Goal: Task Accomplishment & Management: Use online tool/utility

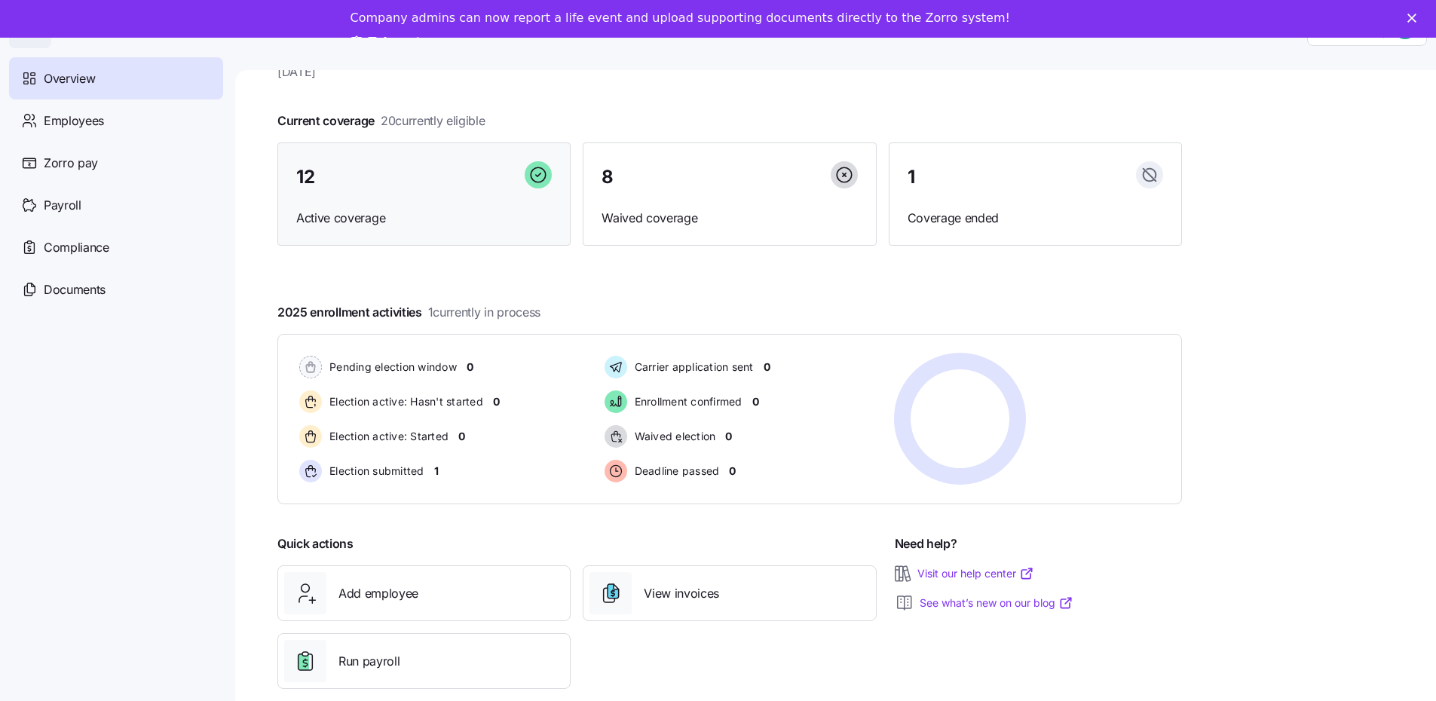
scroll to position [49, 0]
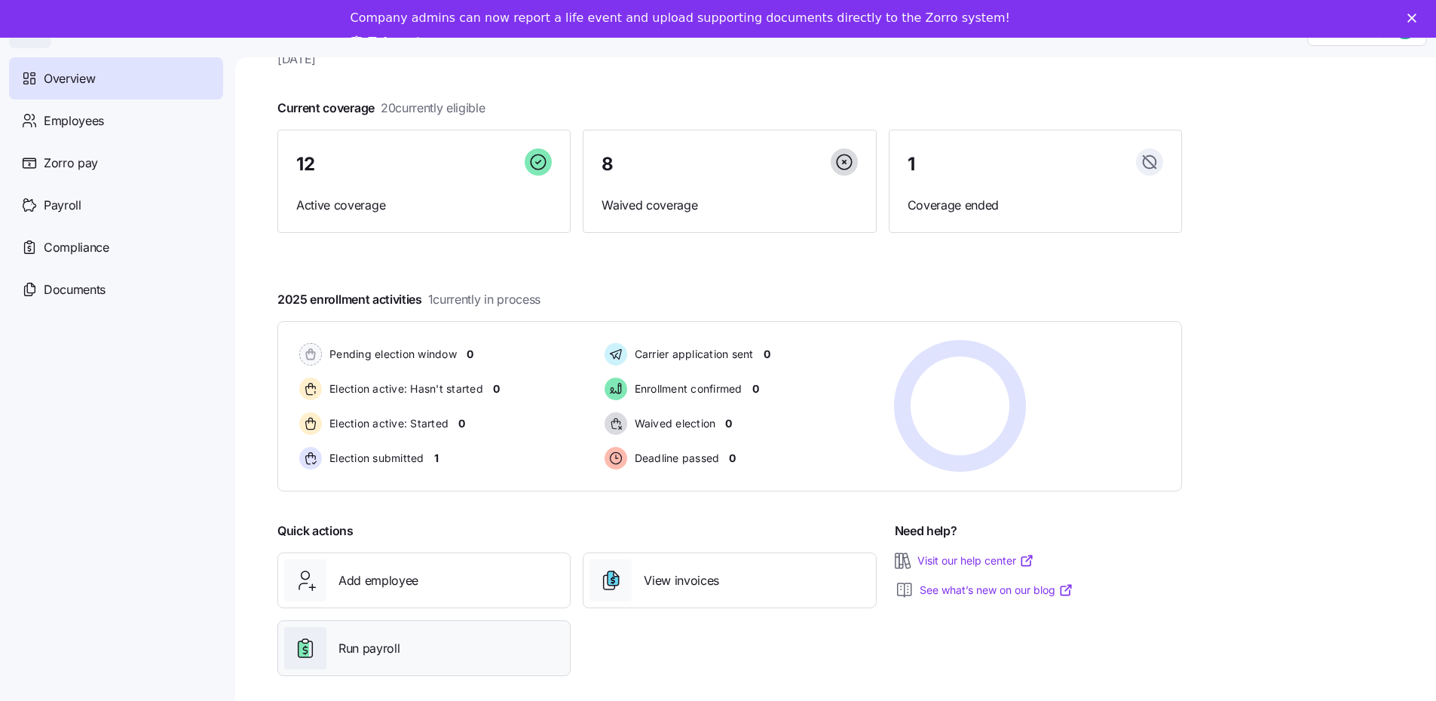
click at [383, 641] on span "Run payroll" at bounding box center [368, 648] width 61 height 19
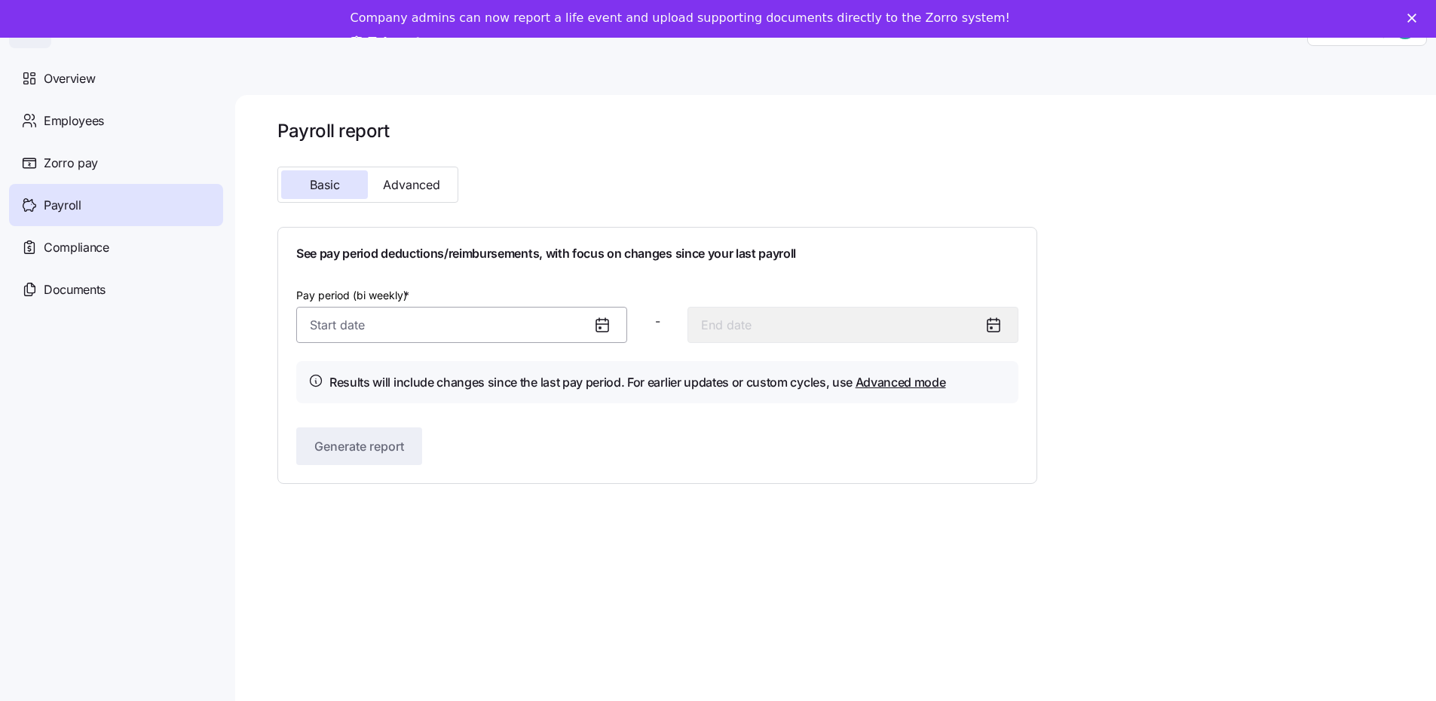
click at [393, 332] on input "Pay period (bi weekly) *" at bounding box center [461, 325] width 331 height 36
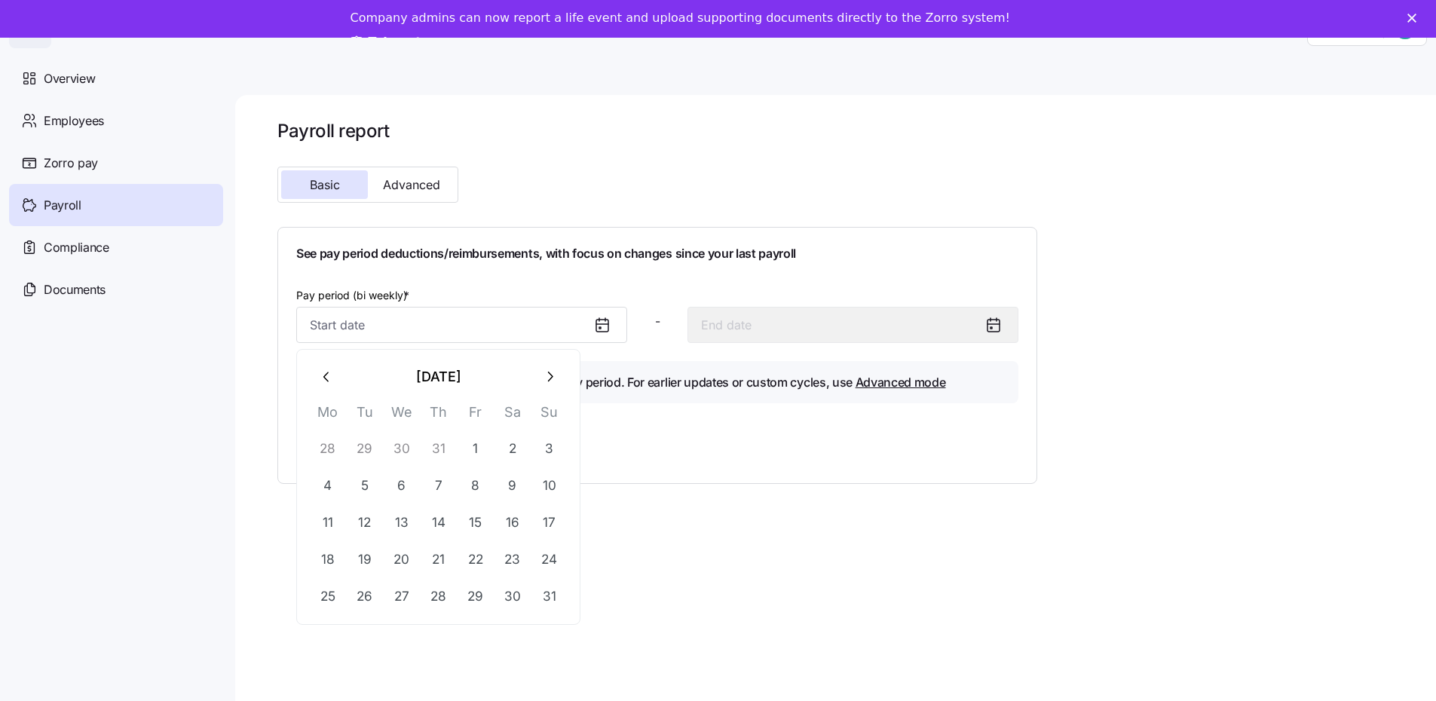
drag, startPoint x: 548, startPoint y: 375, endPoint x: 502, endPoint y: 393, distance: 49.1
click at [548, 376] on icon "button" at bounding box center [549, 377] width 17 height 17
click at [329, 451] on button "1" at bounding box center [328, 448] width 36 height 36
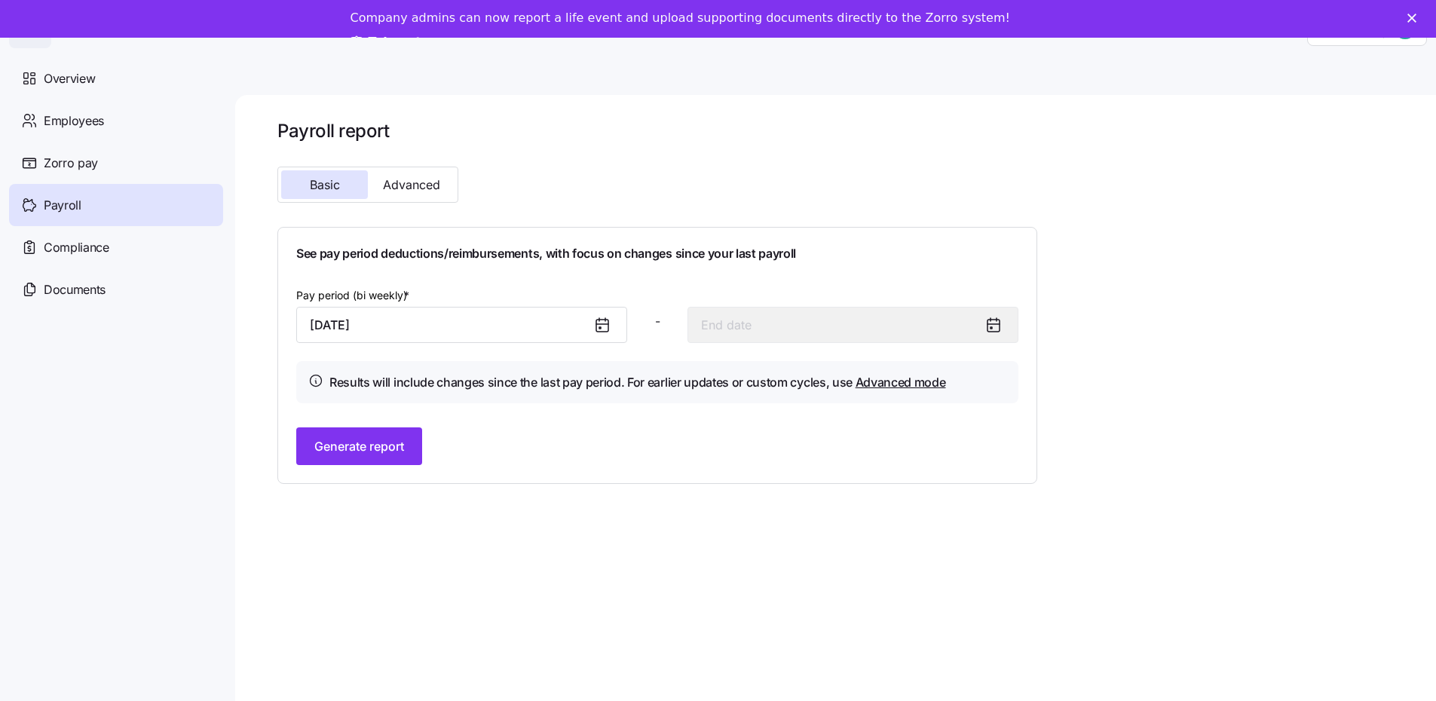
type input "[DATE]"
click at [422, 176] on button "Advanced" at bounding box center [411, 184] width 87 height 29
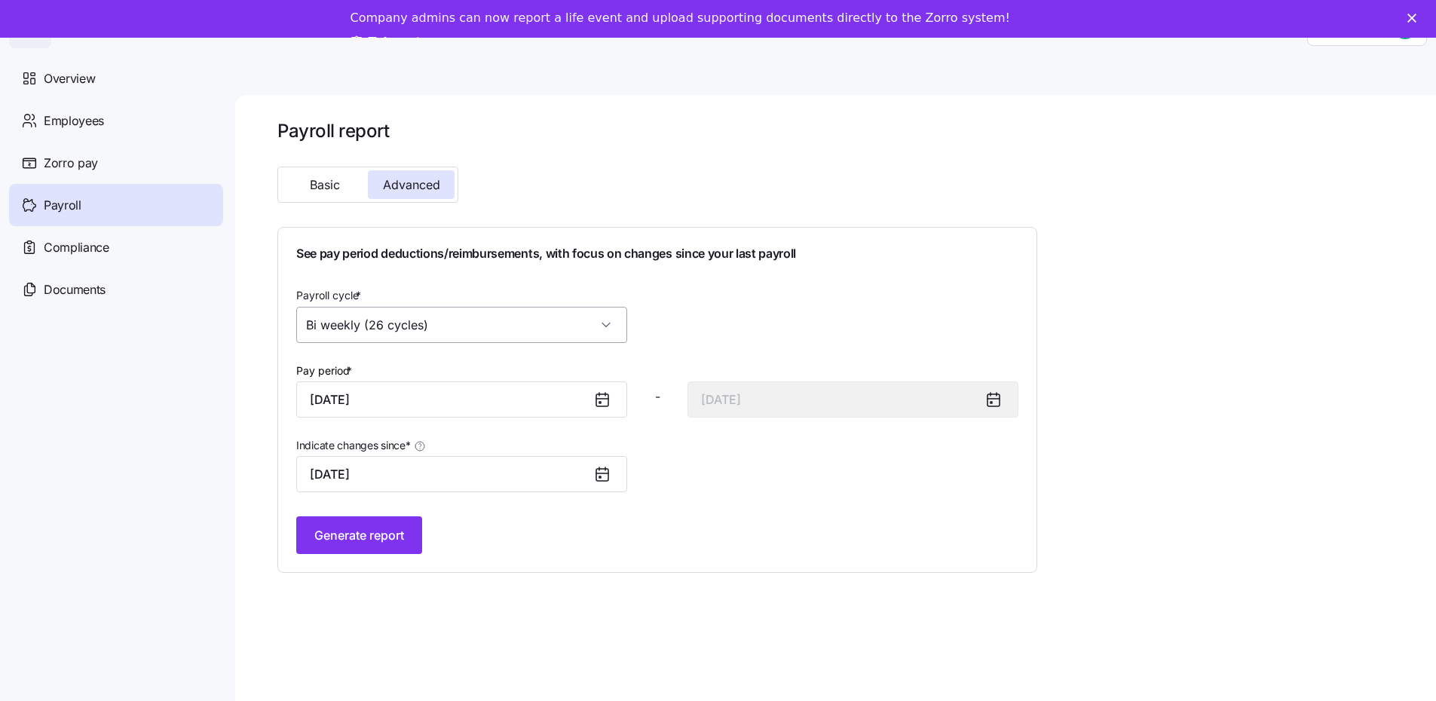
click at [421, 327] on input "Bi weekly (26 cycles)" at bounding box center [461, 325] width 331 height 36
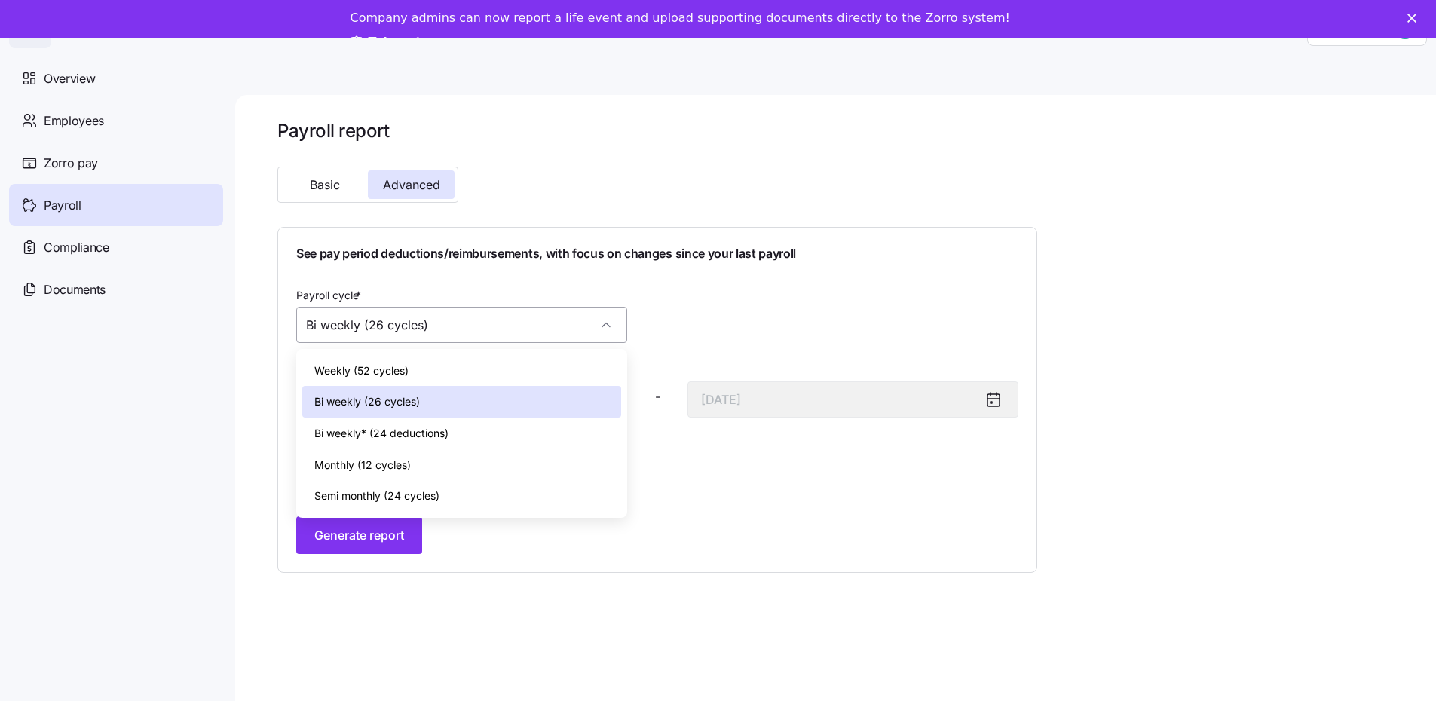
click at [421, 327] on input "Bi weekly (26 cycles)" at bounding box center [461, 325] width 331 height 36
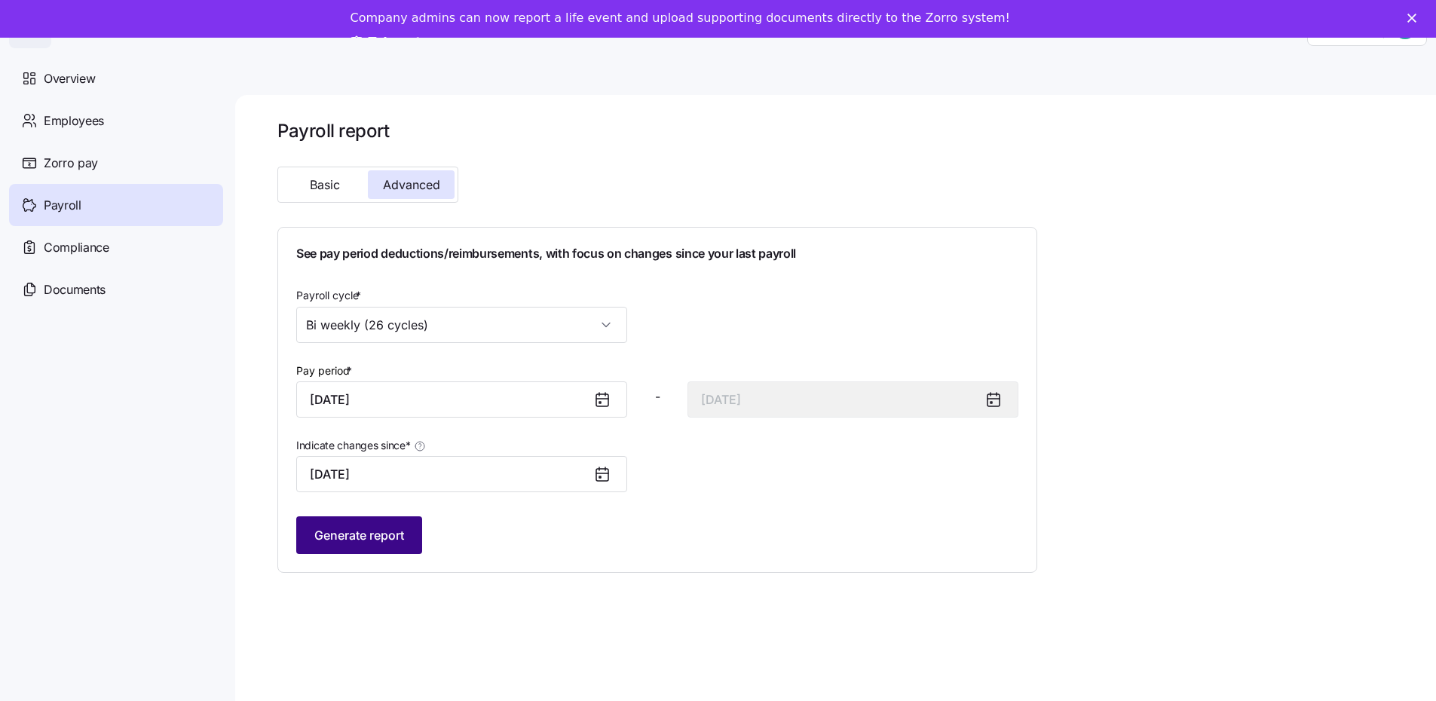
click at [392, 536] on span "Generate report" at bounding box center [359, 535] width 90 height 18
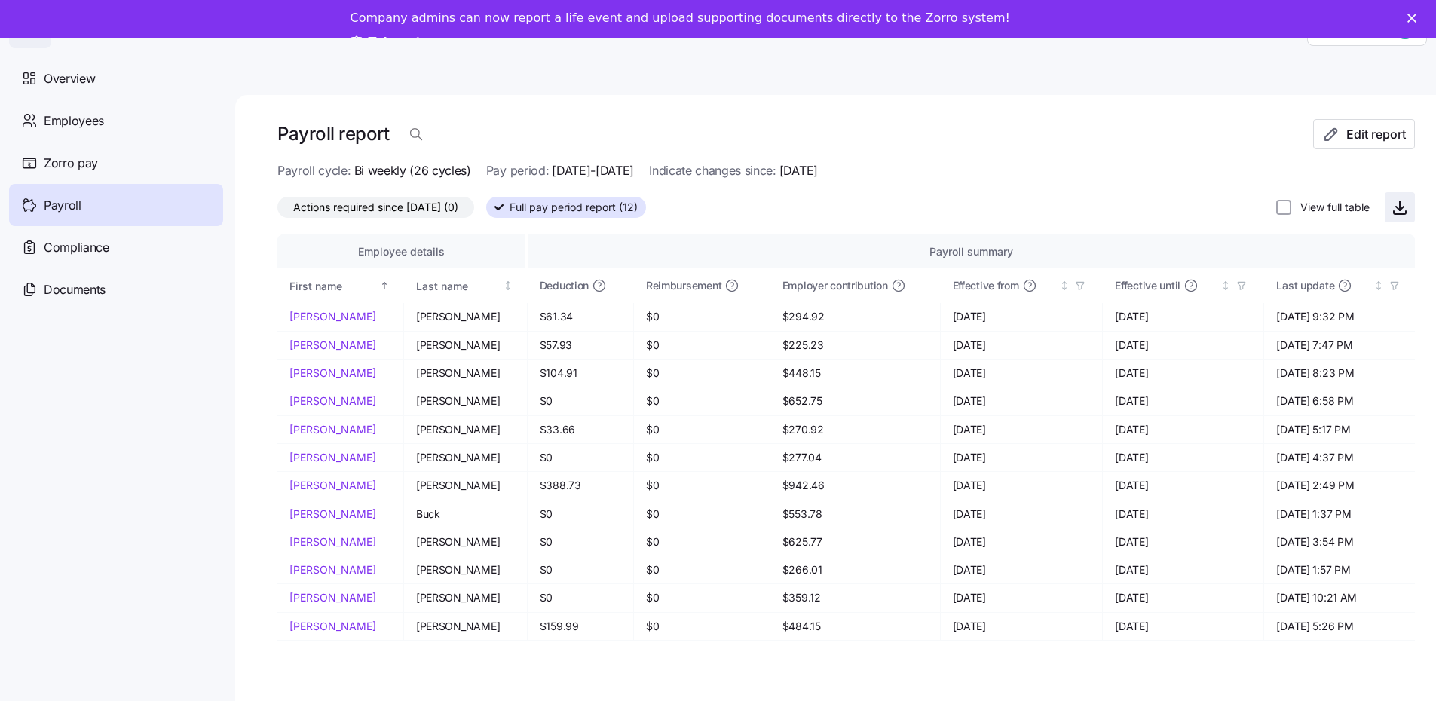
click at [1397, 208] on icon "button" at bounding box center [1400, 209] width 8 height 4
click at [1416, 18] on polygon "Close" at bounding box center [1411, 18] width 9 height 9
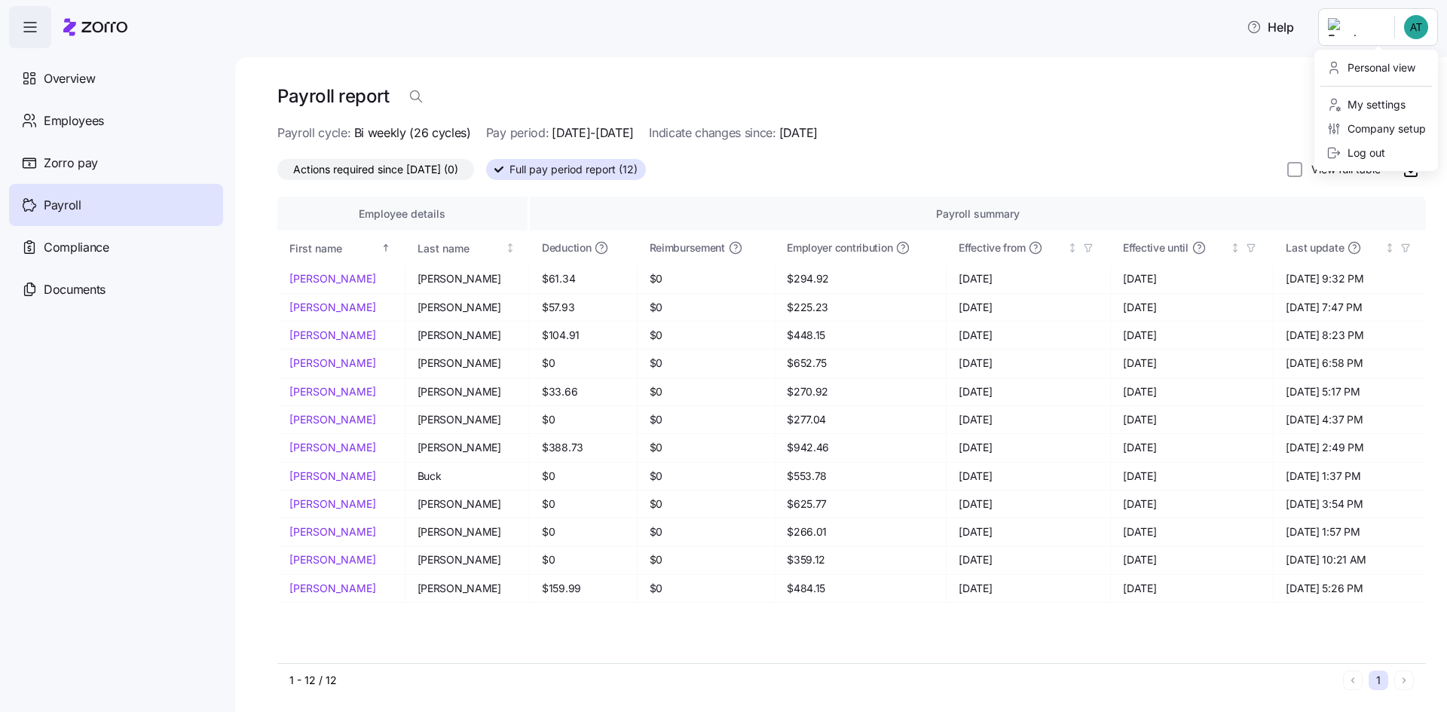
click at [1426, 20] on html "Help Overview Employees Zorro pay Payroll Compliance Documents Payroll report E…" at bounding box center [723, 351] width 1447 height 703
click at [1355, 150] on div "Log out" at bounding box center [1356, 153] width 59 height 17
